Goal: Information Seeking & Learning: Learn about a topic

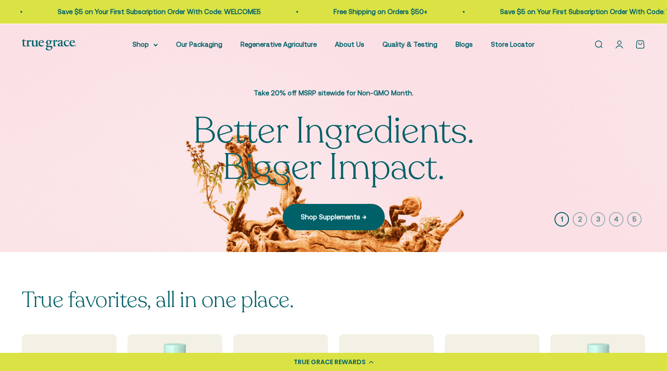
scroll to position [193, 0]
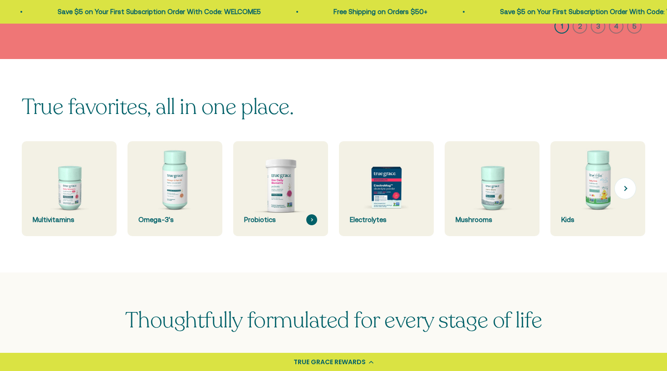
click at [276, 178] on div "True favorites, all in one place. Multivitamins Omega-3's Probiotics Electrolyt…" at bounding box center [334, 165] width 624 height 141
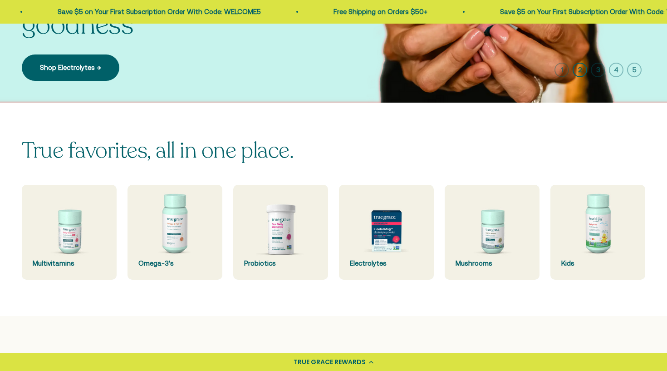
scroll to position [0, 0]
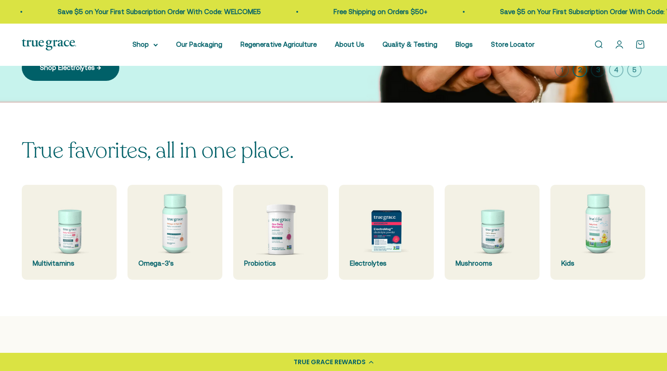
scroll to position [398, 0]
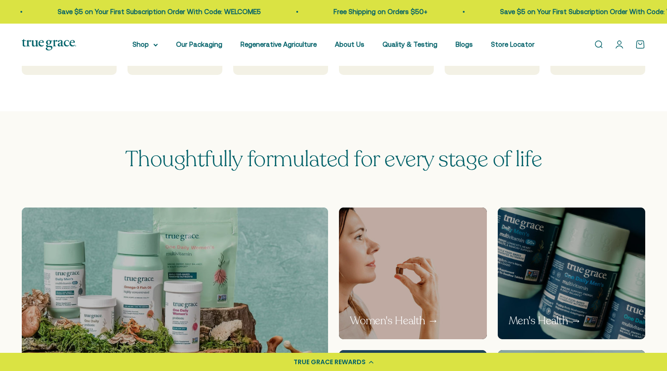
click at [262, 262] on img at bounding box center [175, 344] width 325 height 291
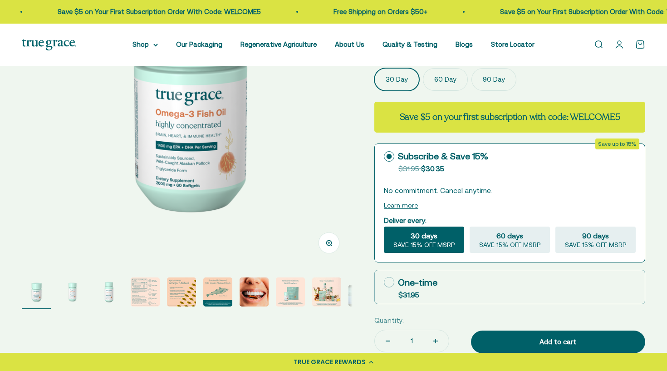
select select "3"
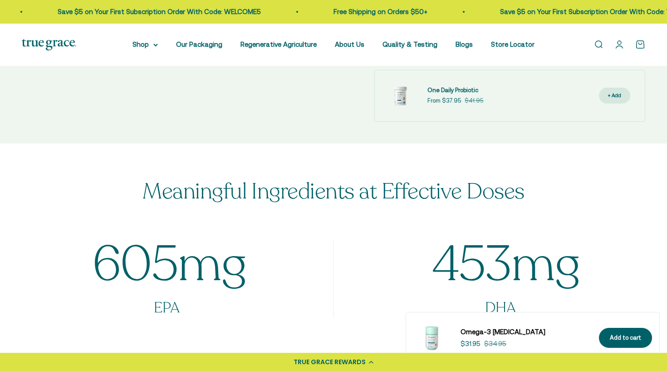
scroll to position [544, 0]
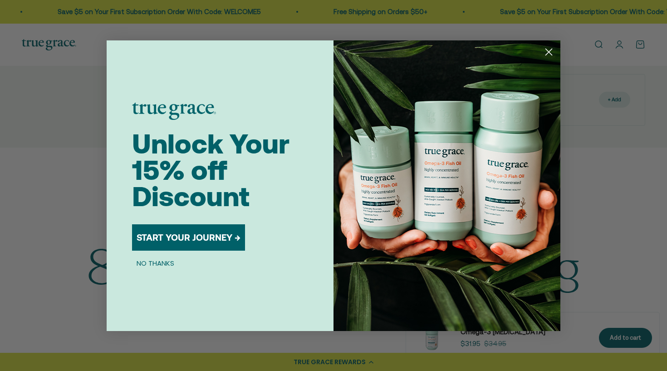
click at [548, 52] on circle "Close dialog" at bounding box center [549, 51] width 15 height 15
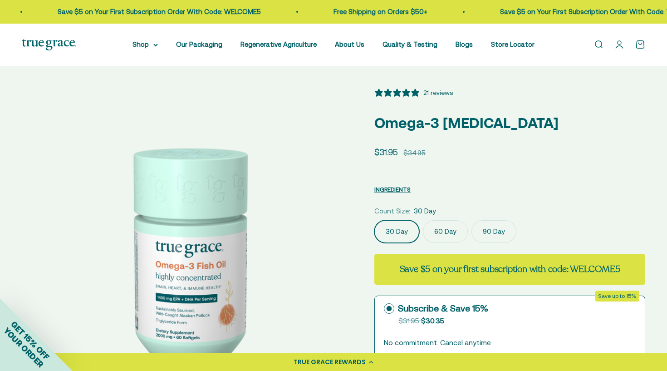
scroll to position [0, 0]
click at [353, 43] on link "About Us" at bounding box center [350, 44] width 30 height 8
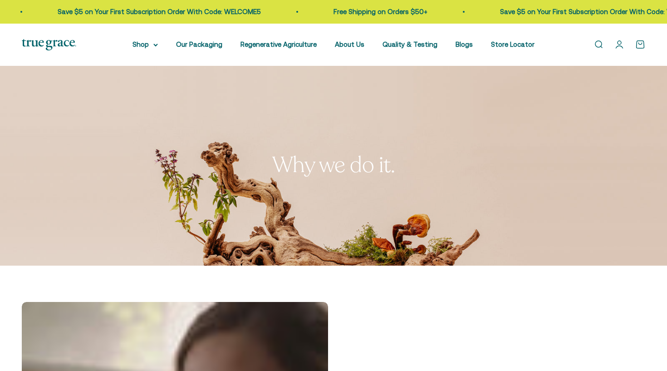
scroll to position [211, 0]
